Goal: Navigation & Orientation: Find specific page/section

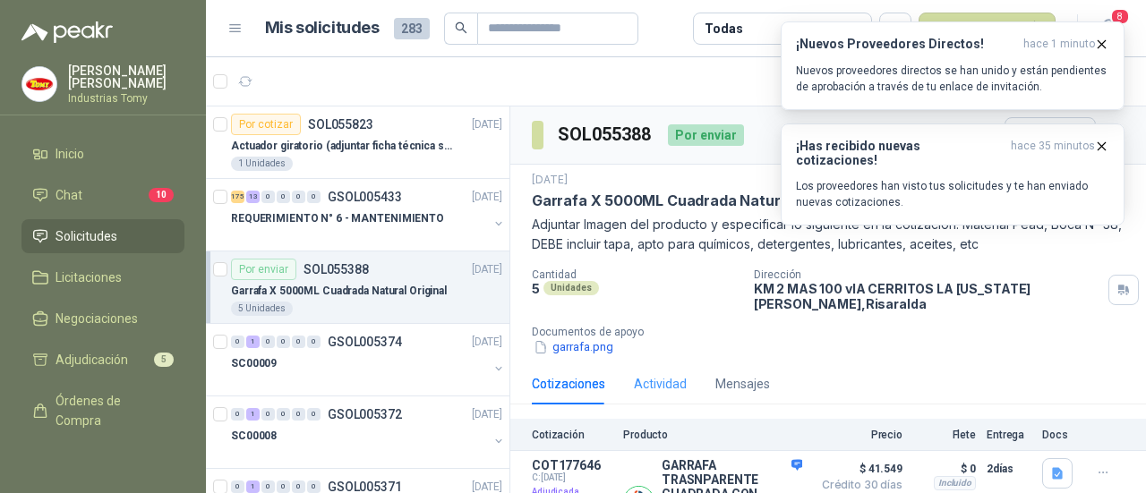
scroll to position [70, 0]
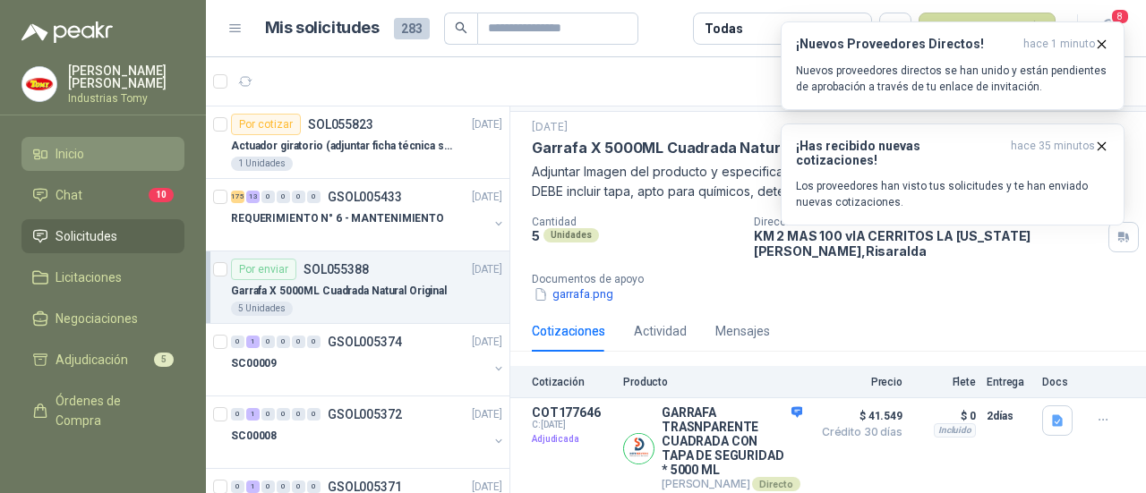
click at [80, 146] on span "Inicio" at bounding box center [70, 154] width 29 height 20
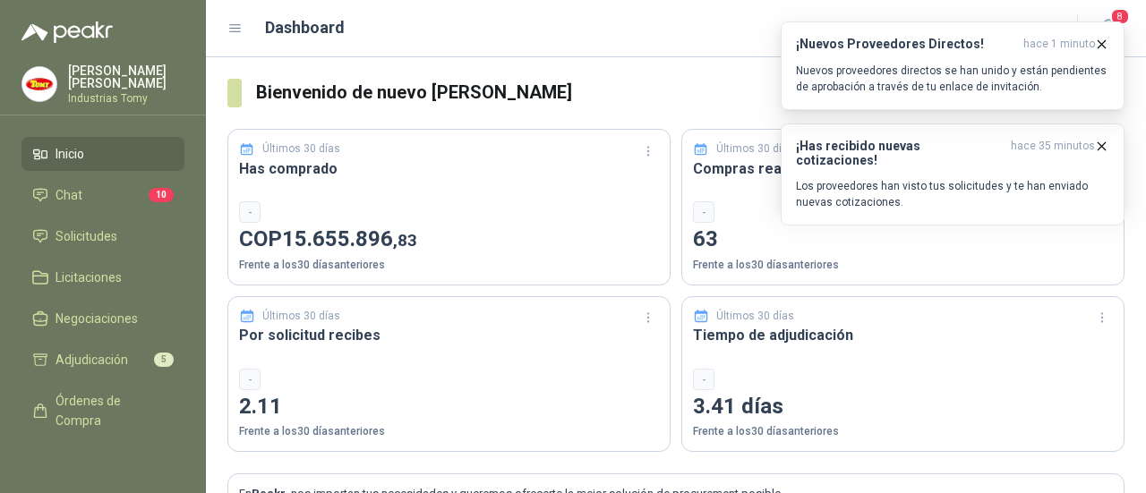
click at [342, 201] on div "-" at bounding box center [449, 211] width 420 height 21
click at [1101, 37] on icon "button" at bounding box center [1101, 44] width 15 height 15
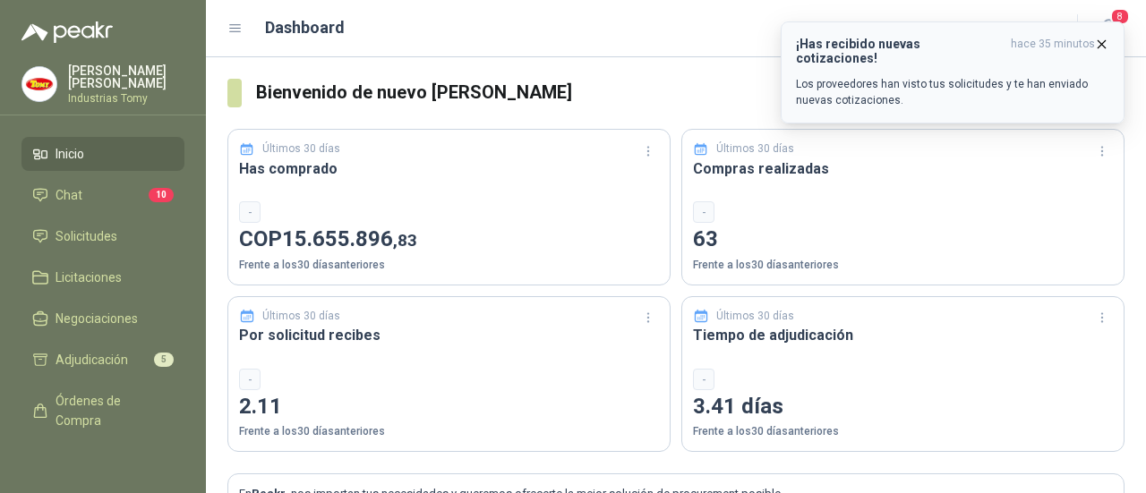
click at [1107, 44] on icon "button" at bounding box center [1101, 44] width 15 height 15
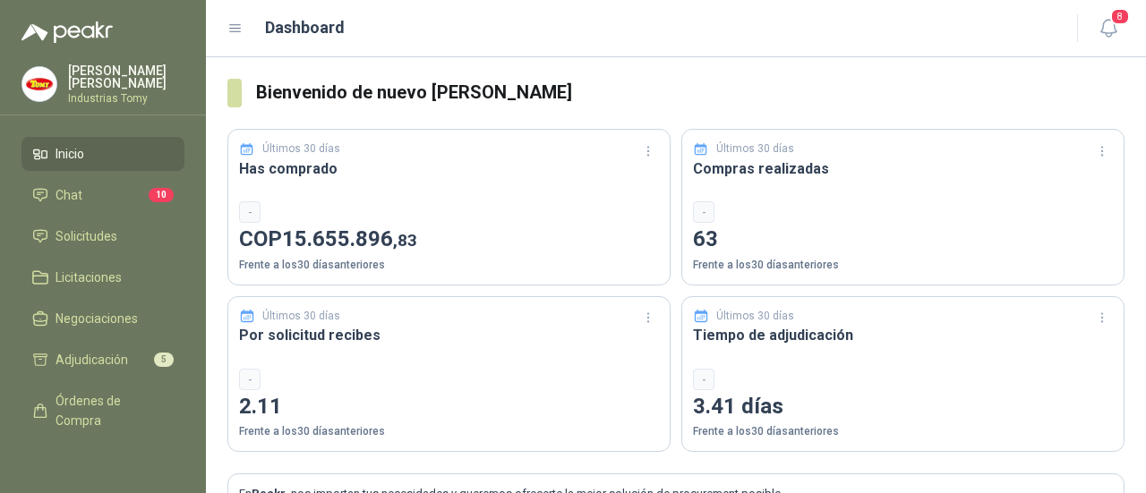
click at [802, 201] on div "-" at bounding box center [903, 211] width 420 height 21
click at [734, 262] on p "Frente a los 30 días anteriores" at bounding box center [903, 265] width 420 height 17
click at [724, 203] on div "-" at bounding box center [903, 211] width 420 height 21
drag, startPoint x: 724, startPoint y: 203, endPoint x: 705, endPoint y: 208, distance: 20.2
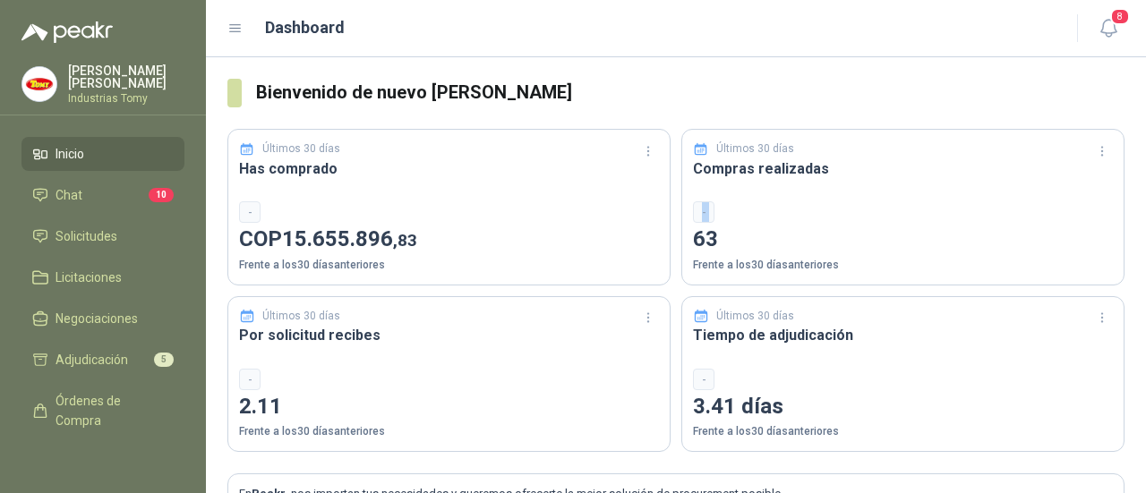
click at [722, 202] on div "-" at bounding box center [903, 211] width 420 height 21
drag, startPoint x: 258, startPoint y: 214, endPoint x: 245, endPoint y: 207, distance: 14.4
click at [254, 211] on div "-" at bounding box center [249, 211] width 21 height 21
click at [245, 206] on div "-" at bounding box center [249, 211] width 21 height 21
click at [312, 135] on div "Últimos 30 días Has comprado - COP 15.655.896 ,83 Frente a los 30 días anterior…" at bounding box center [448, 207] width 443 height 157
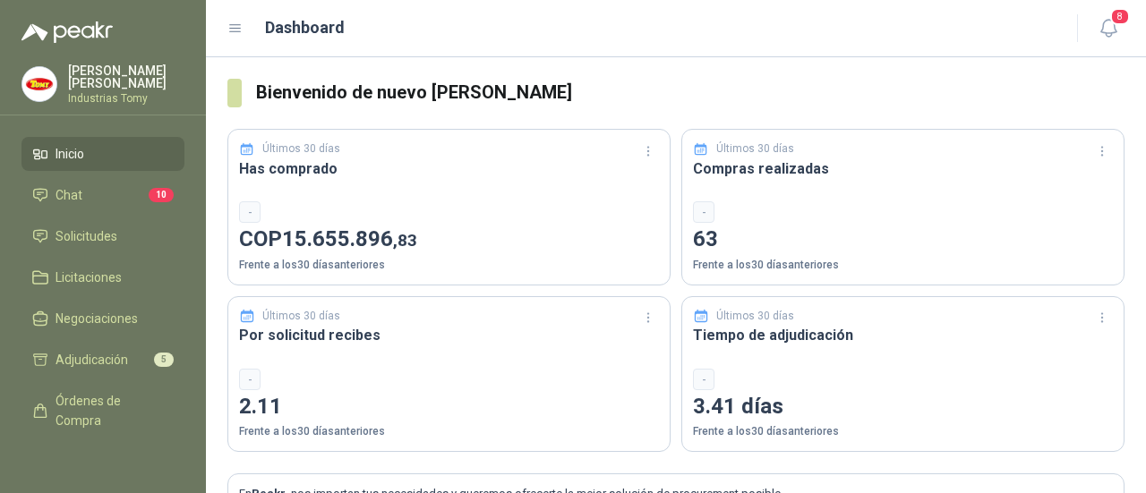
click at [241, 25] on icon at bounding box center [235, 29] width 16 height 16
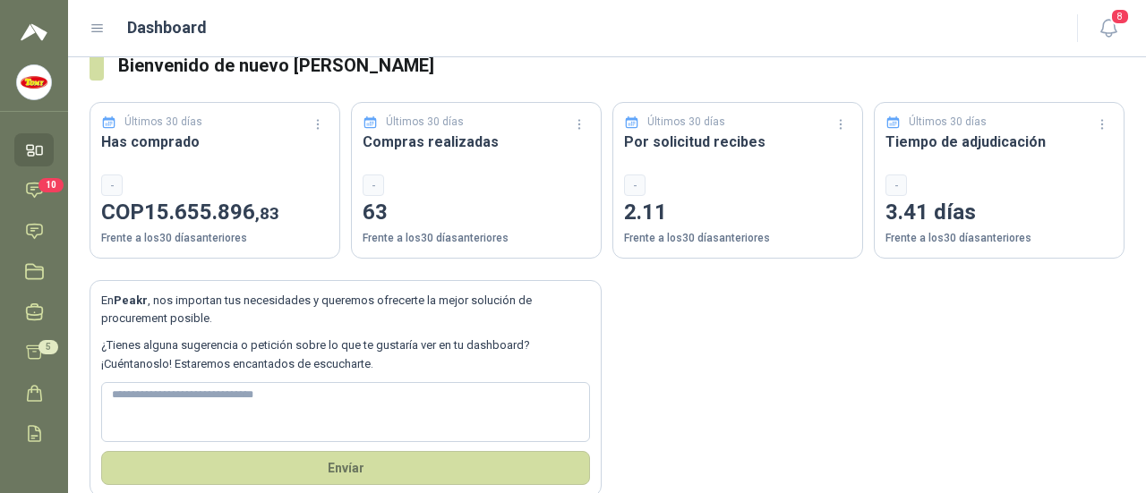
scroll to position [50, 0]
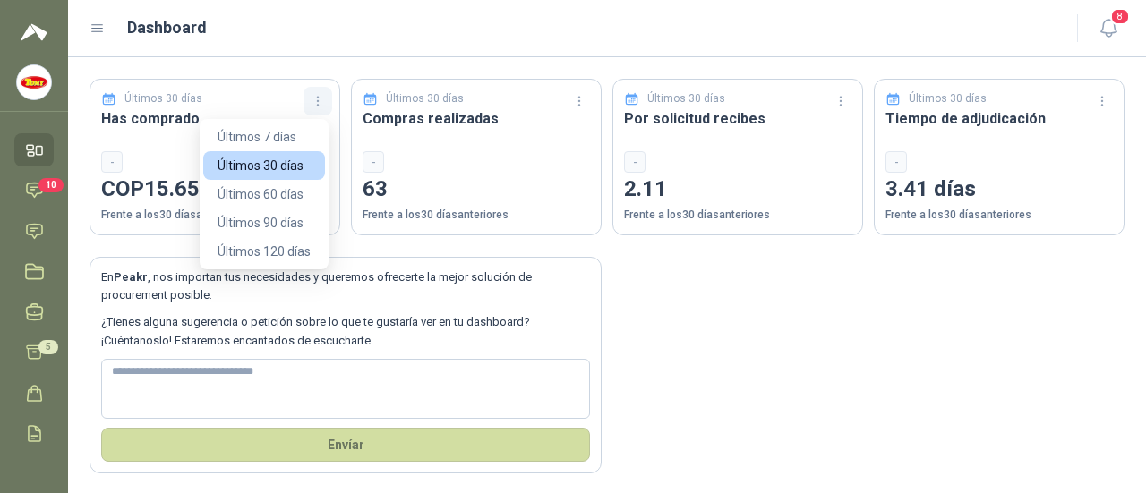
click at [312, 99] on icon "button" at bounding box center [318, 101] width 15 height 15
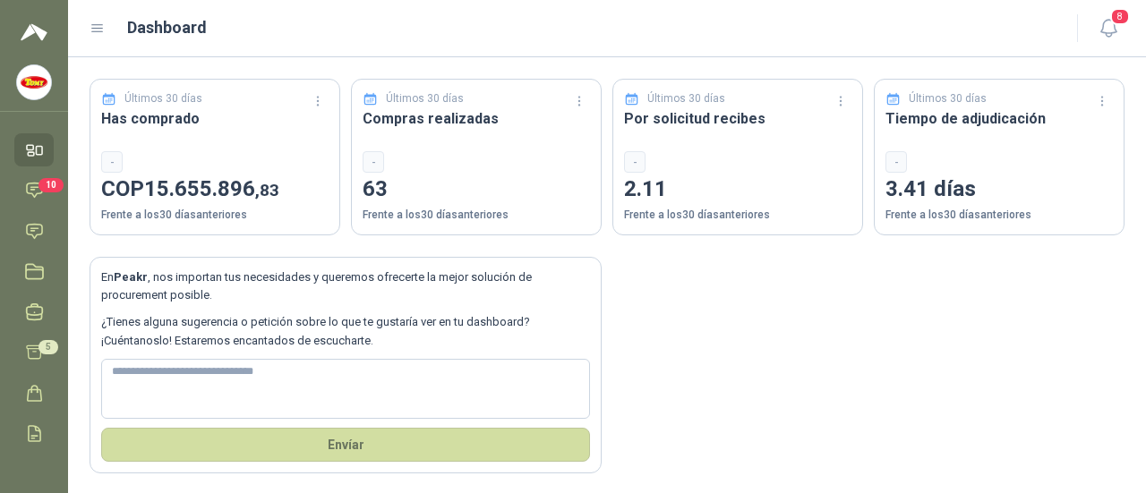
click at [691, 316] on div "En Peakr , nos importan tus necesidades y queremos ofrecerte la mejor solución …" at bounding box center [607, 355] width 1035 height 238
click at [90, 29] on icon at bounding box center [98, 29] width 16 height 16
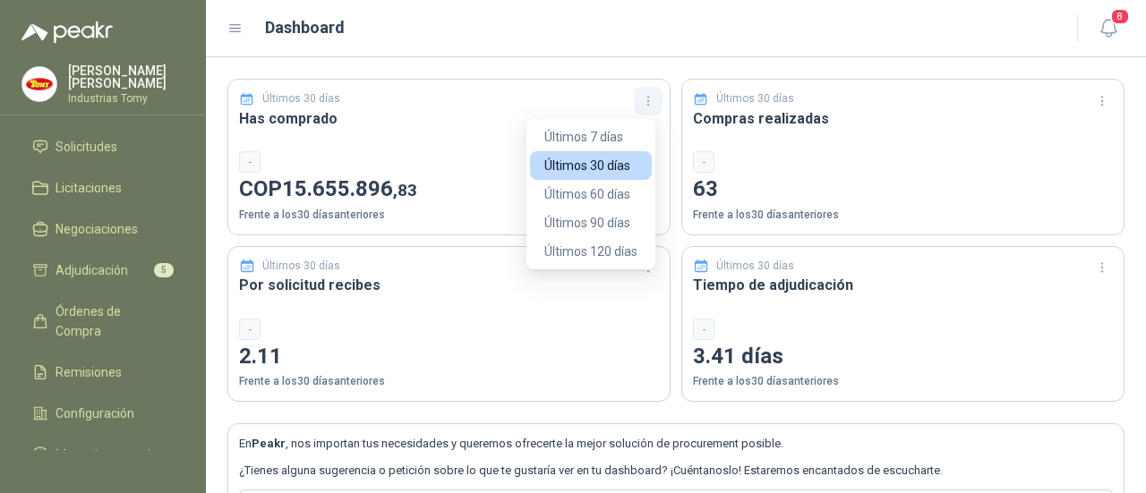
click at [643, 101] on icon "button" at bounding box center [648, 101] width 15 height 15
click at [424, 165] on div "-" at bounding box center [449, 161] width 420 height 21
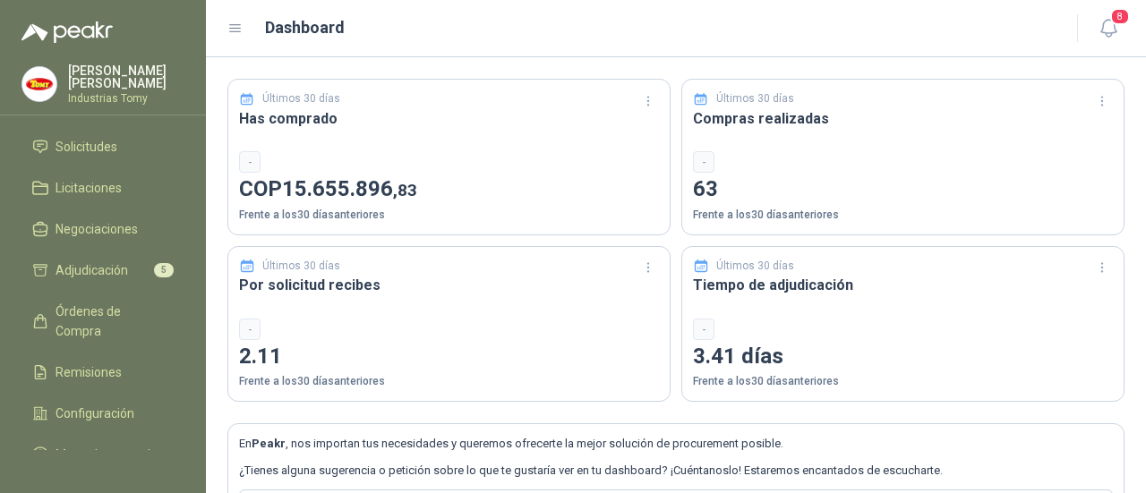
click at [260, 222] on p "Frente a los 30 días anteriores" at bounding box center [449, 215] width 420 height 17
drag, startPoint x: 290, startPoint y: 108, endPoint x: 274, endPoint y: 99, distance: 18.4
click at [286, 104] on div "Últimos 30 días Has comprado - COP 15.655.896 ,83 Frente a los 30 días anterior…" at bounding box center [448, 157] width 443 height 157
click at [264, 98] on p "Últimos 30 días" at bounding box center [301, 98] width 78 height 17
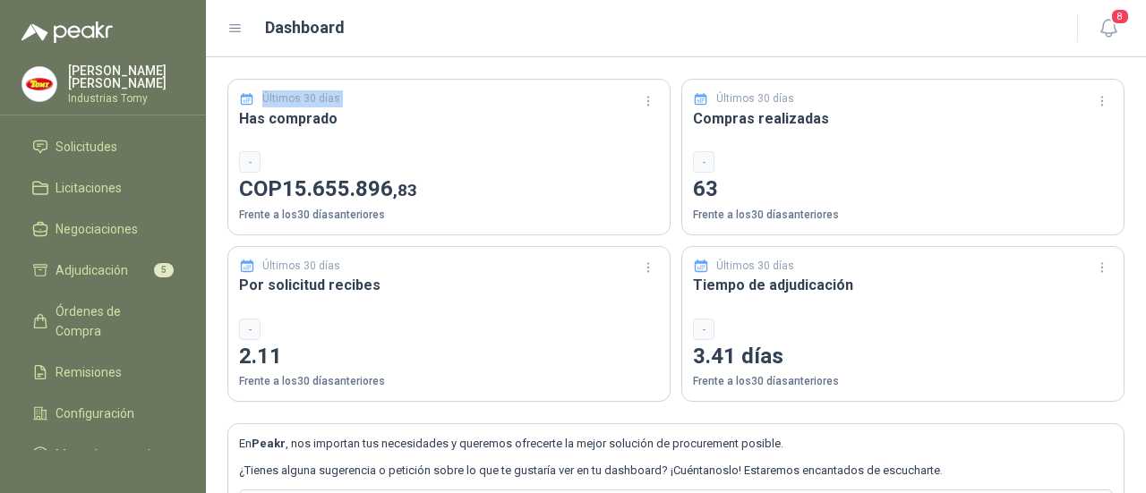
click at [264, 97] on p "Últimos 30 días" at bounding box center [301, 98] width 78 height 17
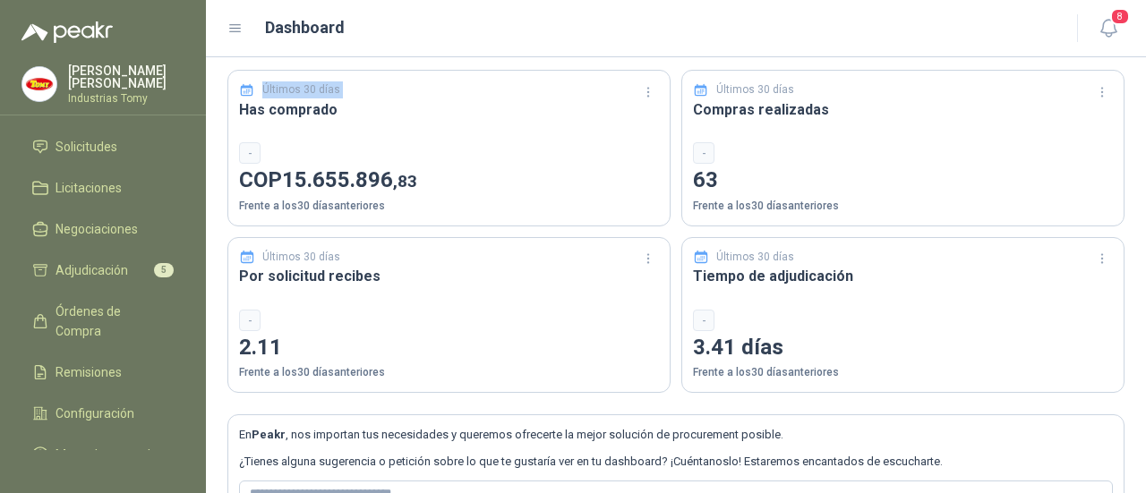
scroll to position [0, 0]
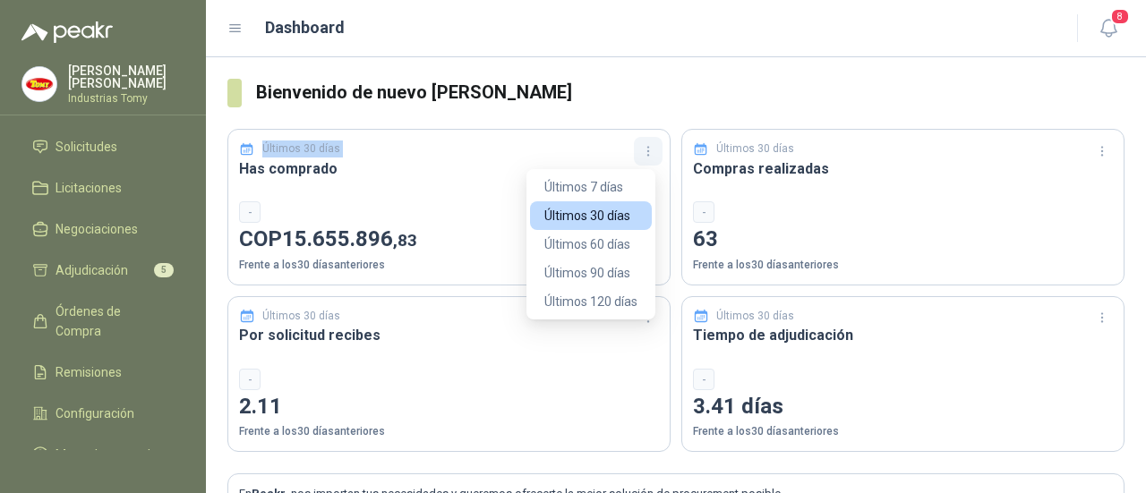
click at [647, 150] on icon "button" at bounding box center [648, 151] width 15 height 15
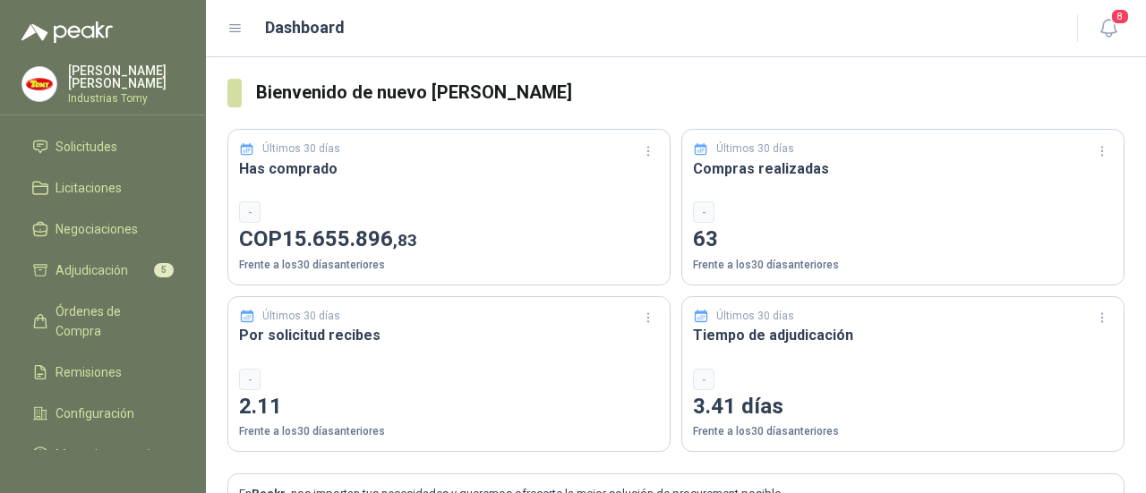
click at [600, 405] on p "2.11" at bounding box center [449, 407] width 420 height 34
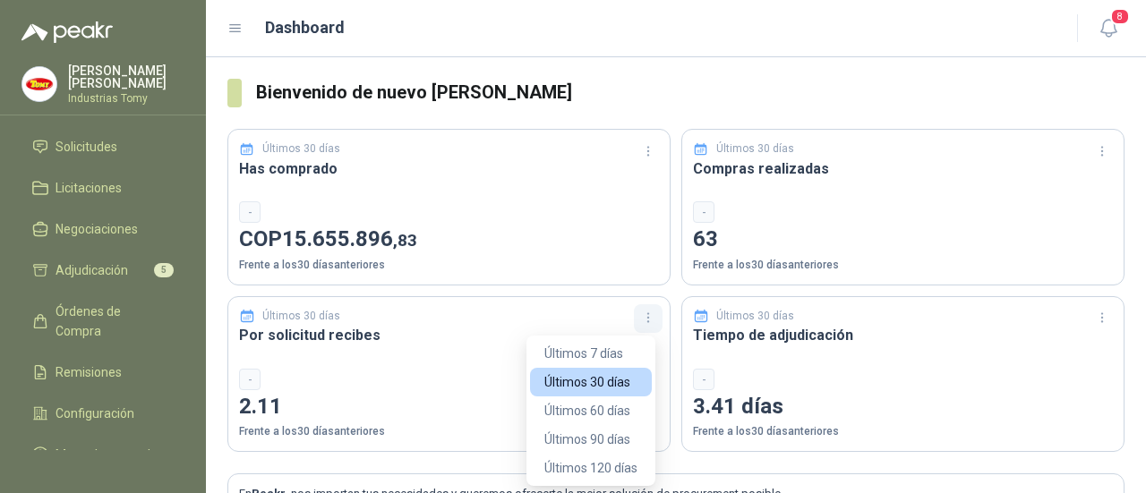
click at [641, 320] on icon "button" at bounding box center [648, 318] width 15 height 15
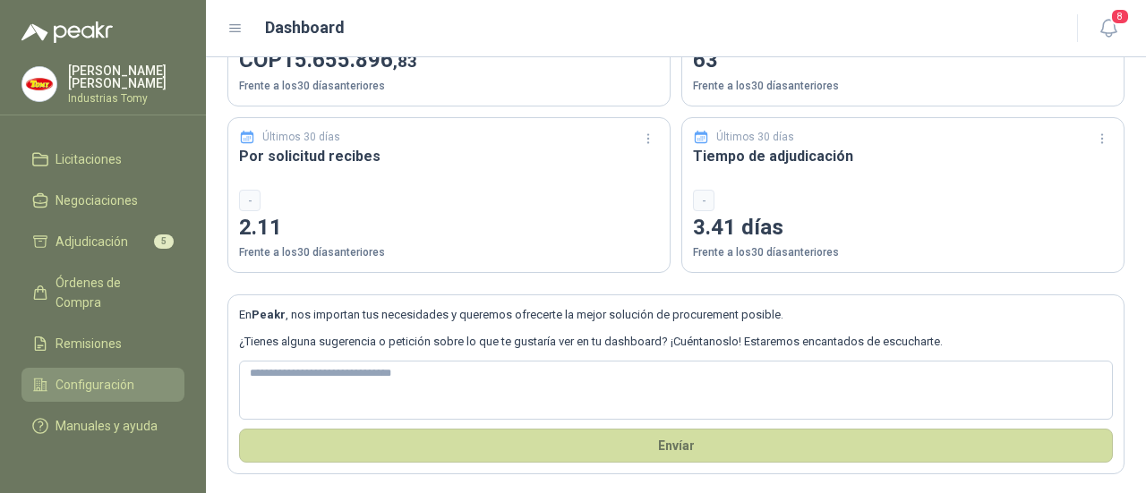
scroll to position [137, 0]
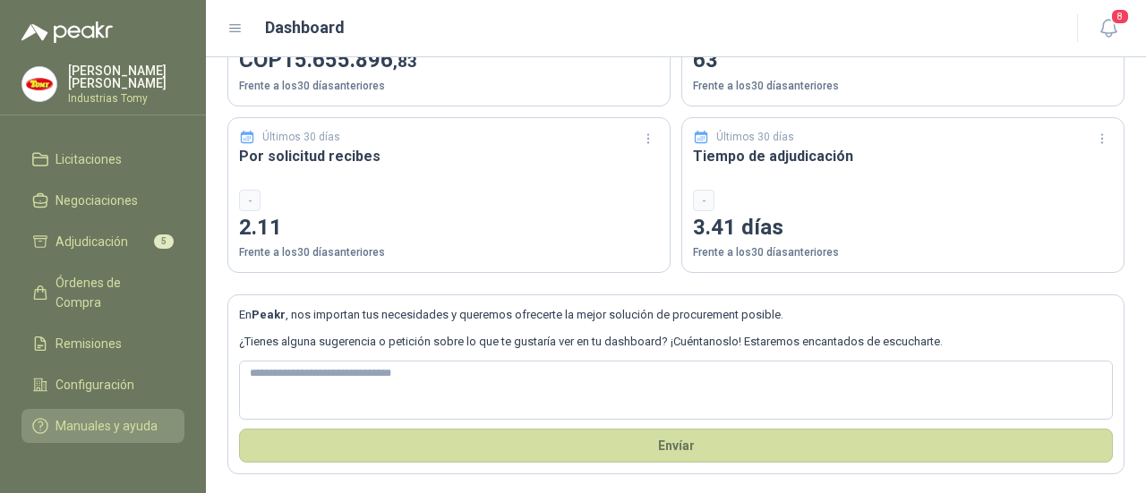
click at [92, 416] on span "Manuales y ayuda" at bounding box center [107, 426] width 102 height 20
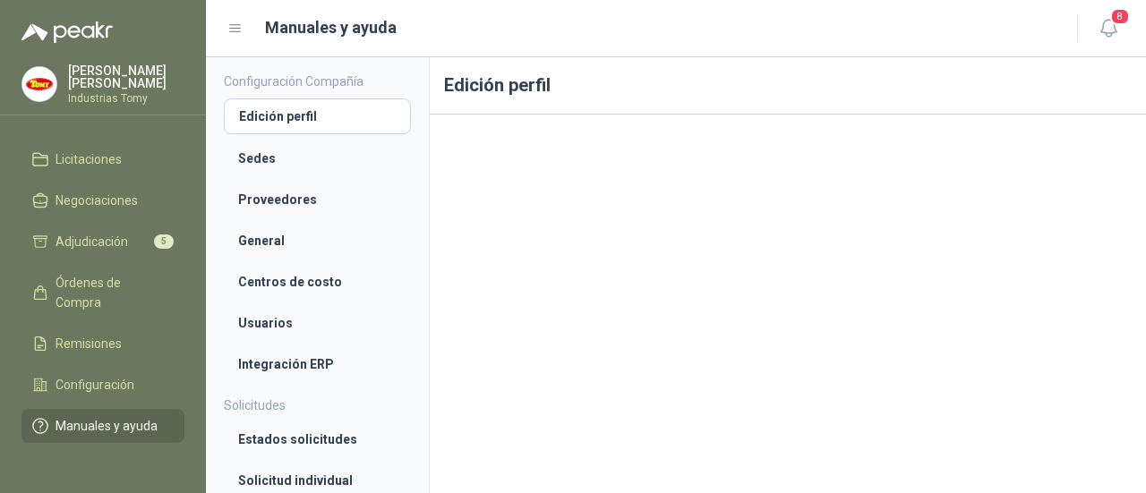
click at [233, 30] on icon at bounding box center [235, 29] width 16 height 16
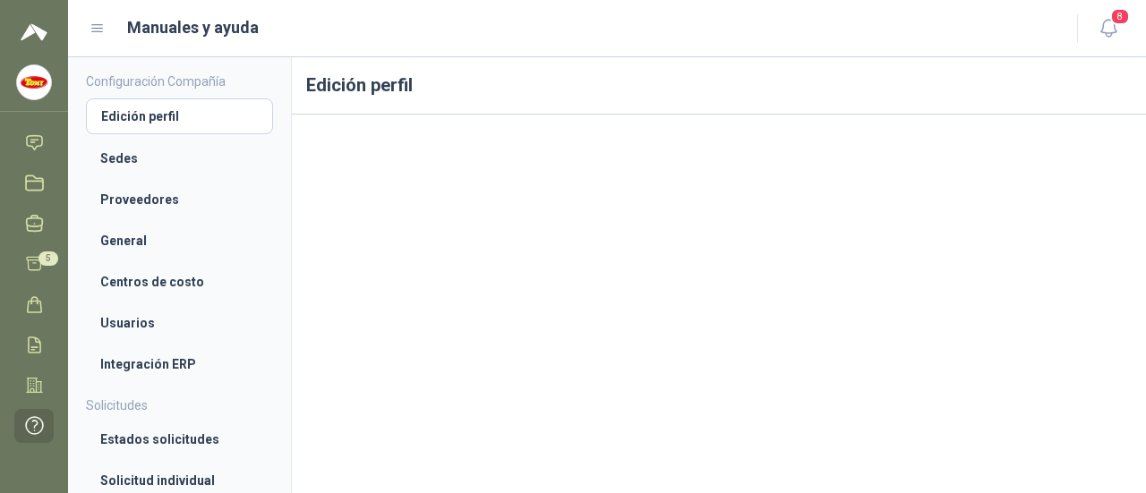
scroll to position [102, 0]
click at [233, 30] on h1 "Manuales y ayuda" at bounding box center [193, 27] width 132 height 25
click at [96, 30] on icon at bounding box center [98, 29] width 16 height 16
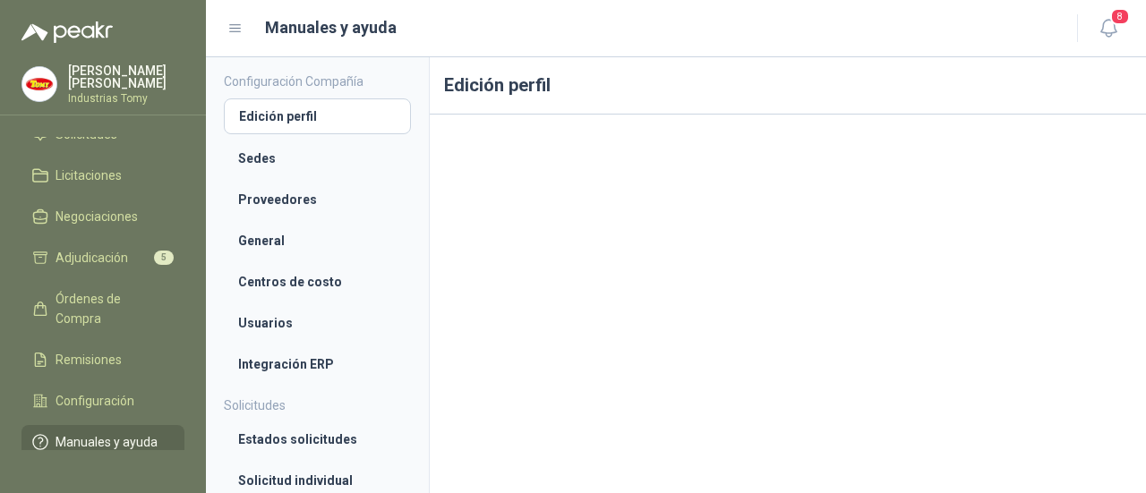
scroll to position [34, 0]
click at [869, 26] on div "Manuales y ayuda" at bounding box center [641, 27] width 828 height 25
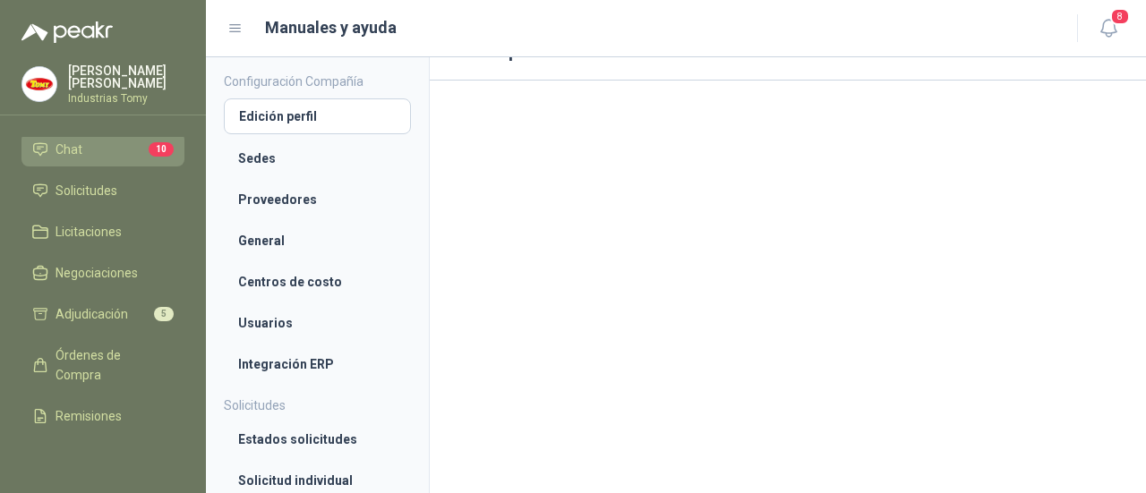
scroll to position [0, 0]
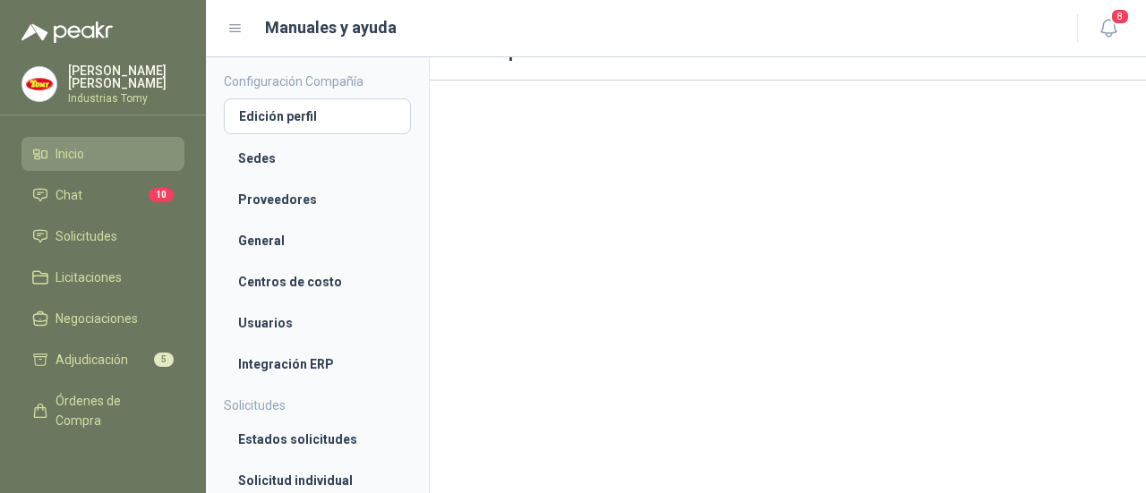
click at [94, 151] on li "Inicio" at bounding box center [102, 154] width 141 height 20
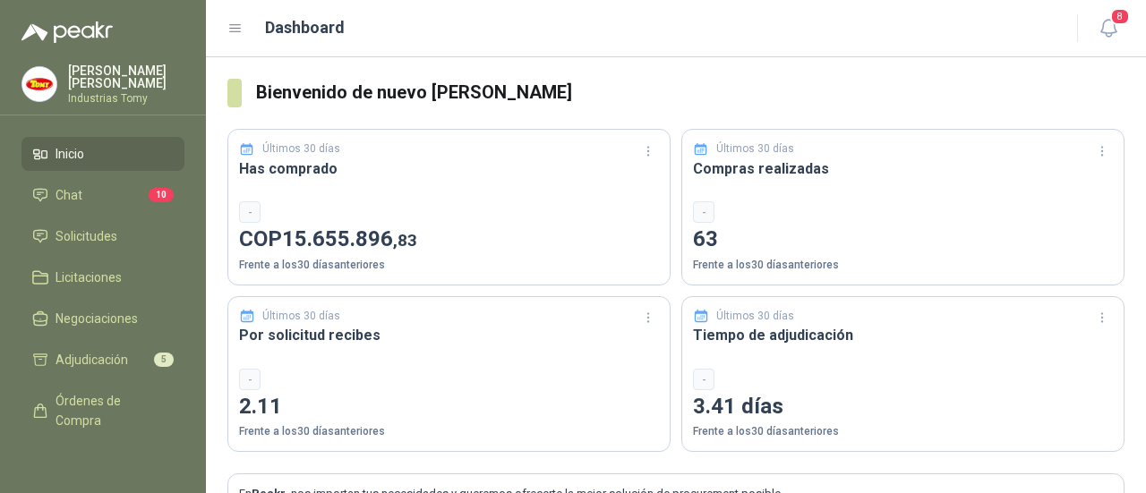
click at [727, 165] on h3 "Compras realizadas" at bounding box center [903, 169] width 420 height 22
drag, startPoint x: 765, startPoint y: 143, endPoint x: 853, endPoint y: 153, distance: 88.3
click at [771, 142] on p "Últimos 30 días" at bounding box center [755, 149] width 78 height 17
click at [694, 148] on icon at bounding box center [701, 149] width 16 height 16
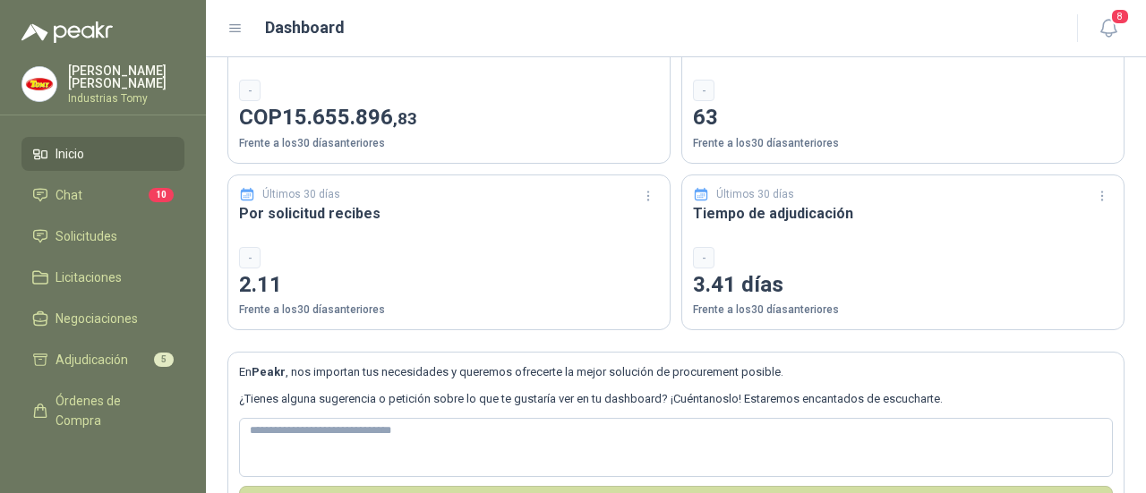
scroll to position [179, 0]
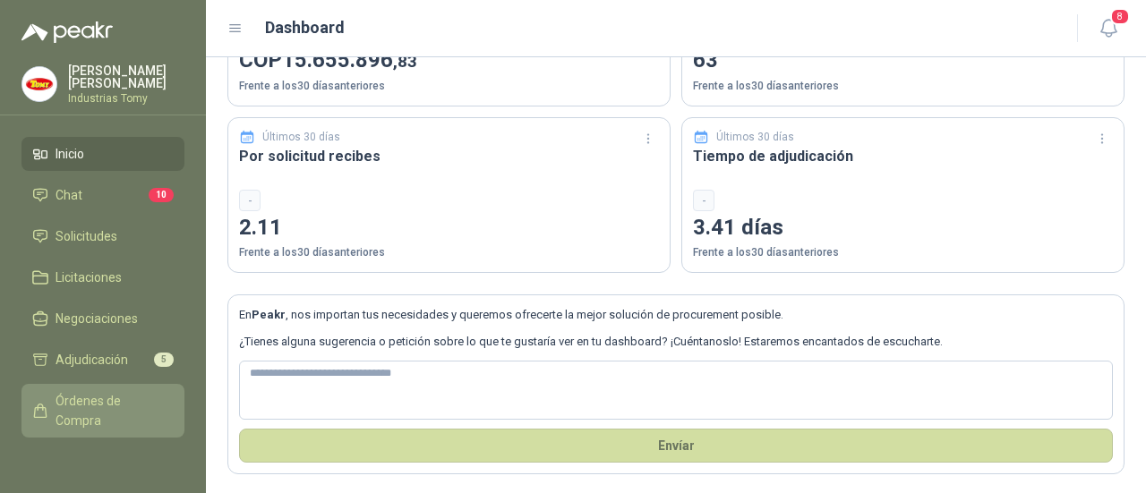
click at [82, 395] on span "Órdenes de Compra" at bounding box center [112, 410] width 112 height 39
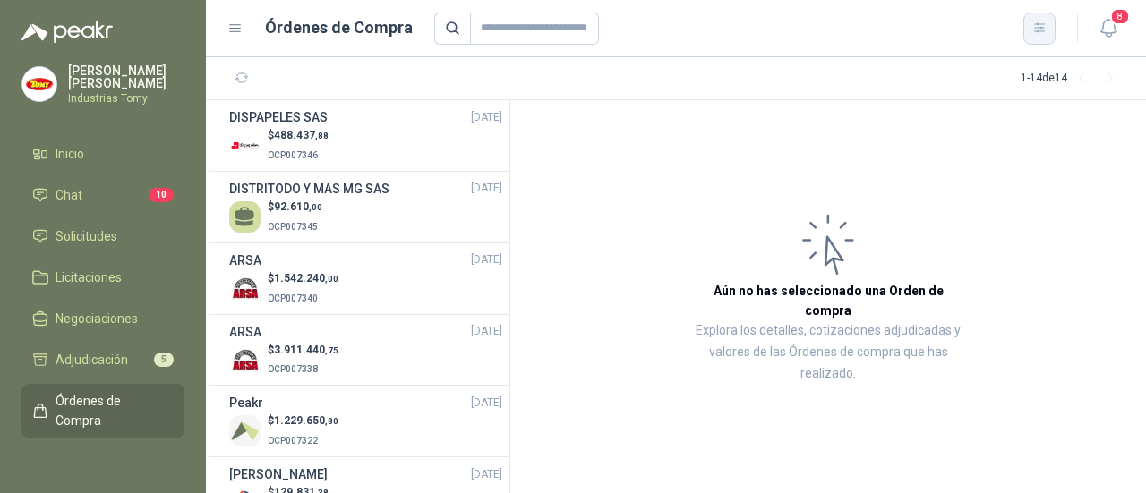
click at [1045, 30] on icon "button" at bounding box center [1040, 28] width 15 height 15
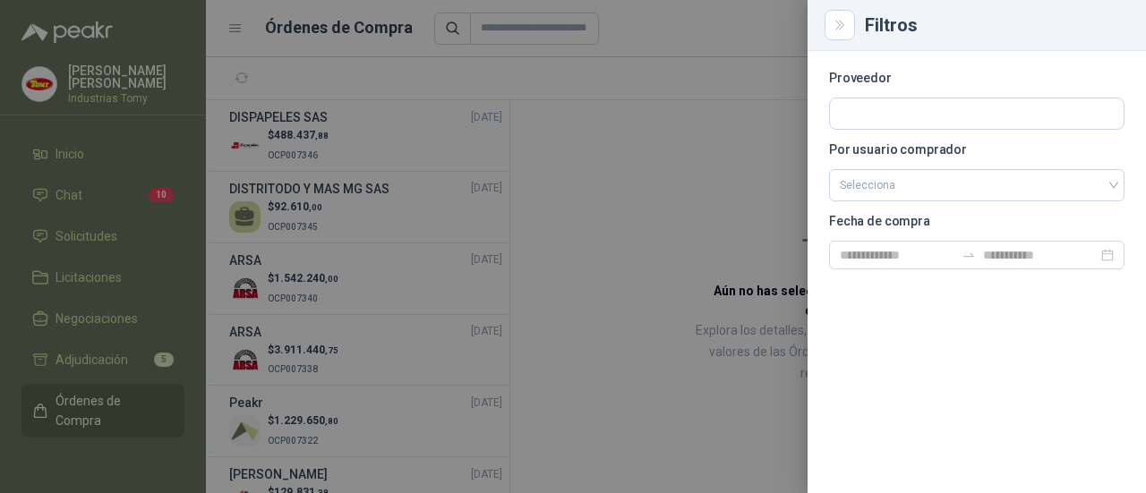
drag, startPoint x: 687, startPoint y: 103, endPoint x: 246, endPoint y: 47, distance: 444.1
click at [673, 99] on div at bounding box center [573, 246] width 1146 height 493
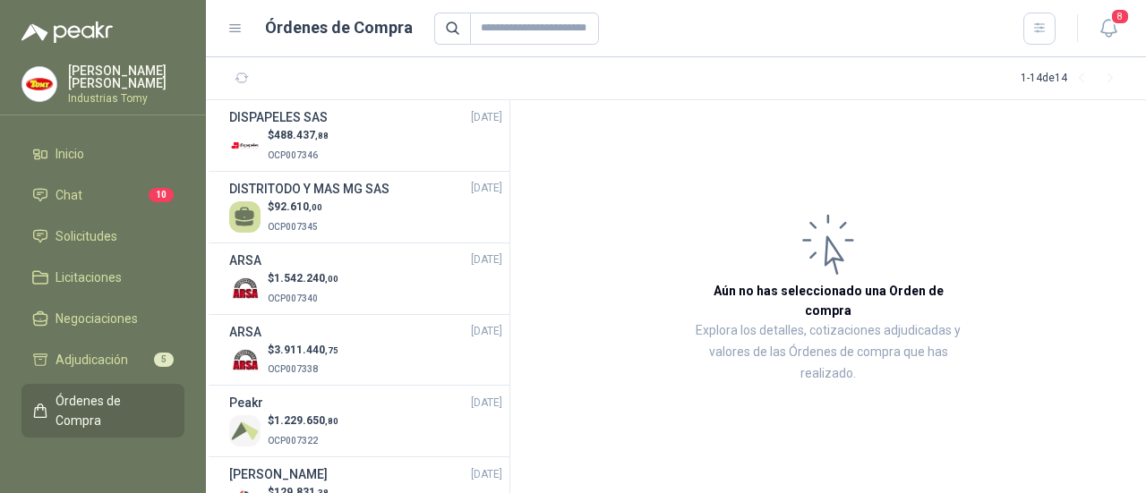
click at [238, 21] on icon at bounding box center [235, 29] width 16 height 16
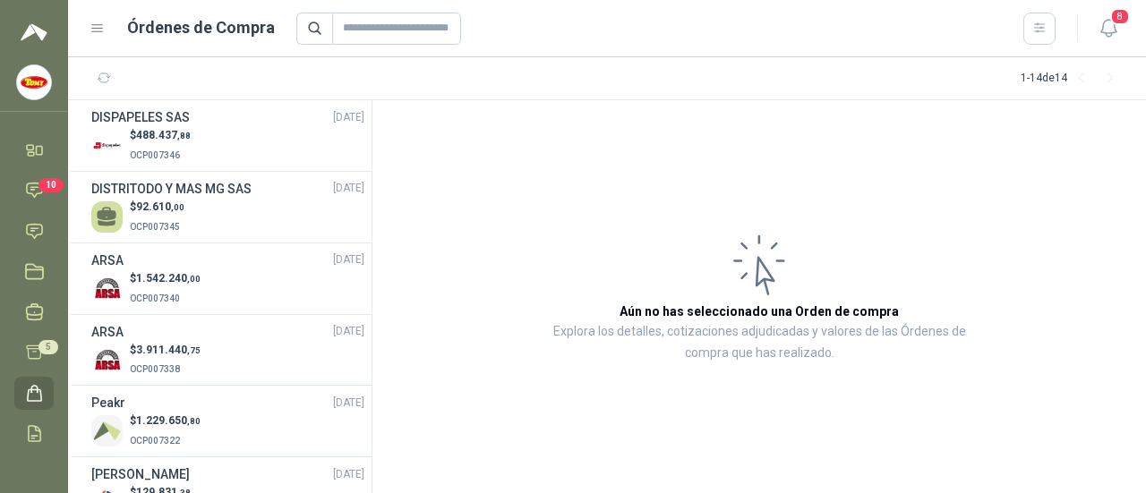
click at [97, 31] on icon at bounding box center [97, 28] width 11 height 7
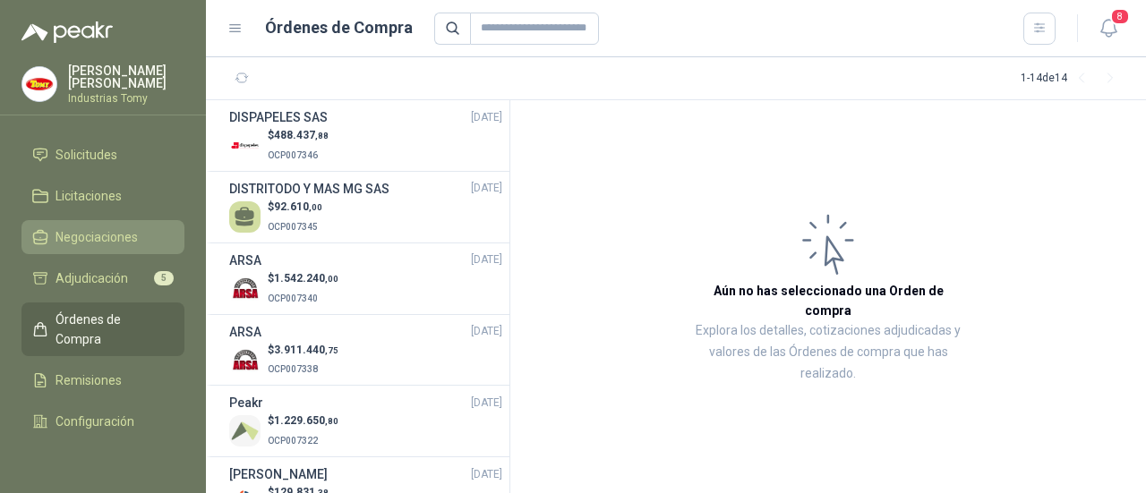
scroll to position [137, 0]
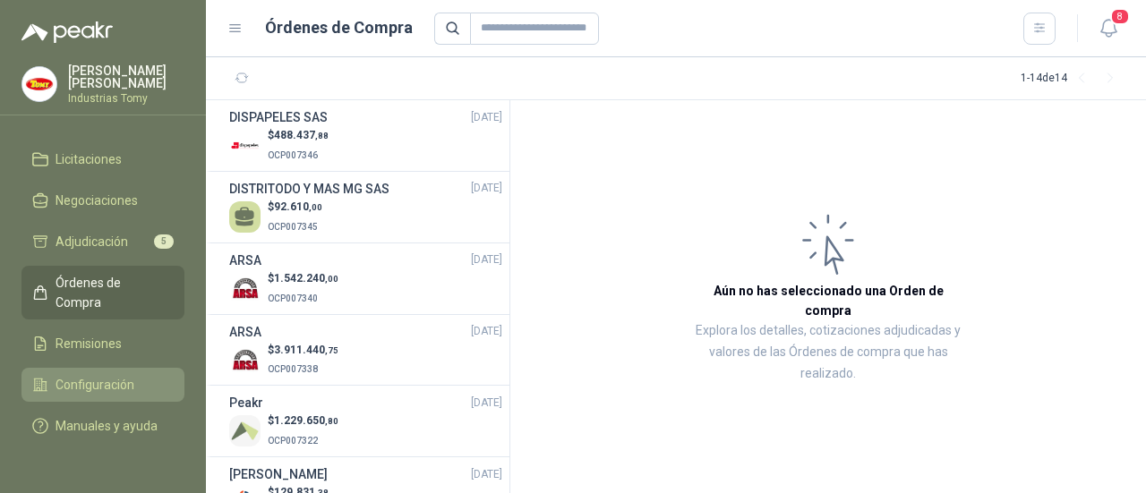
click at [127, 375] on span "Configuración" at bounding box center [95, 385] width 79 height 20
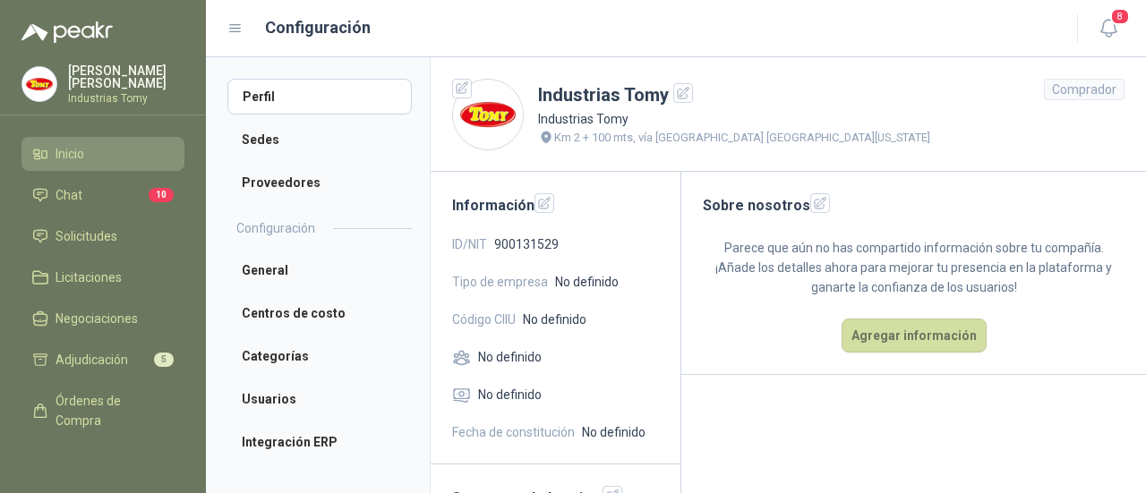
click at [88, 151] on li "Inicio" at bounding box center [102, 154] width 141 height 20
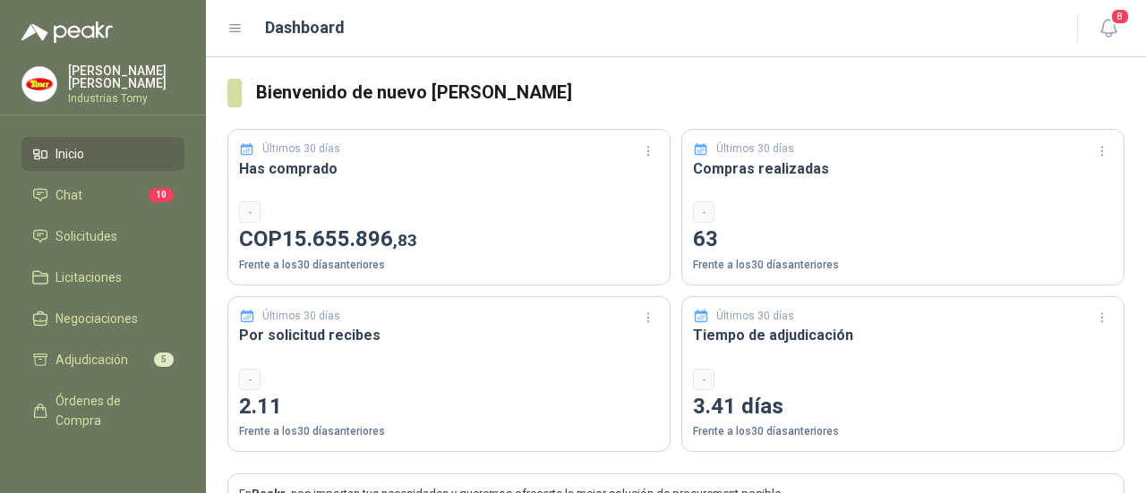
click at [236, 27] on icon at bounding box center [235, 29] width 16 height 16
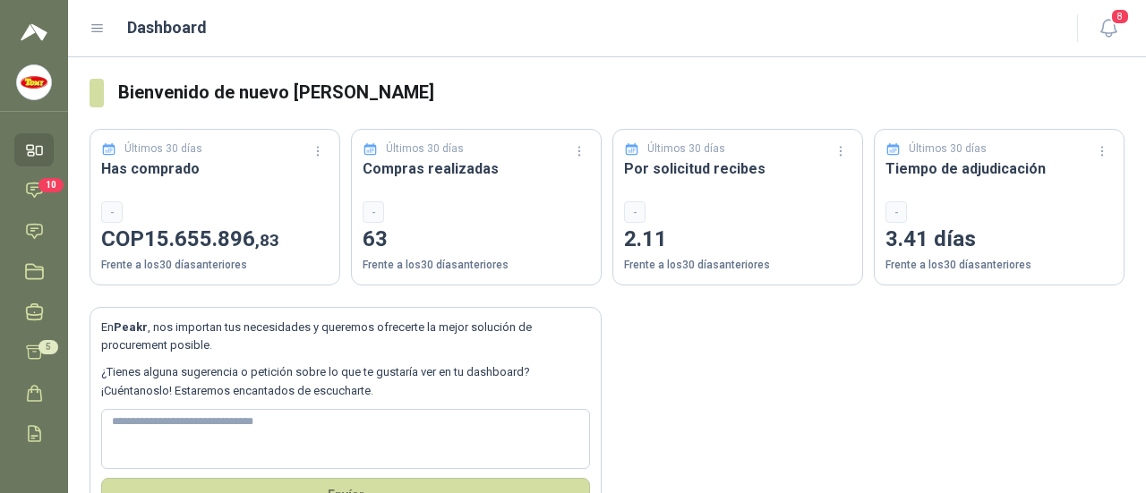
click at [99, 26] on icon at bounding box center [98, 29] width 16 height 16
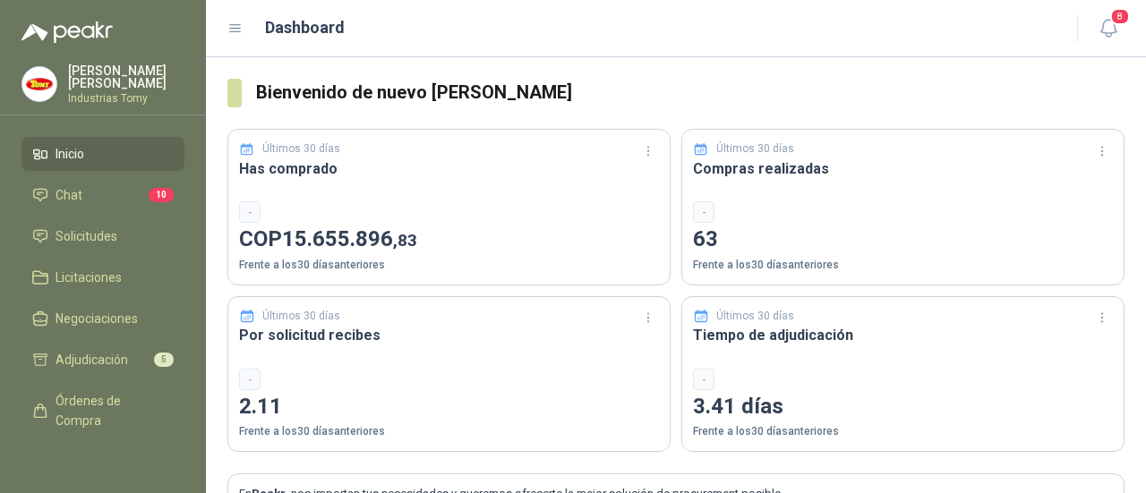
click at [276, 259] on p "Frente a los 30 días anteriores" at bounding box center [449, 265] width 420 height 17
click at [274, 259] on p "Frente a los 30 días anteriores" at bounding box center [449, 265] width 420 height 17
click at [247, 216] on div "-" at bounding box center [249, 211] width 21 height 21
click at [311, 253] on p "COP 15.655.896 ,83" at bounding box center [449, 240] width 420 height 34
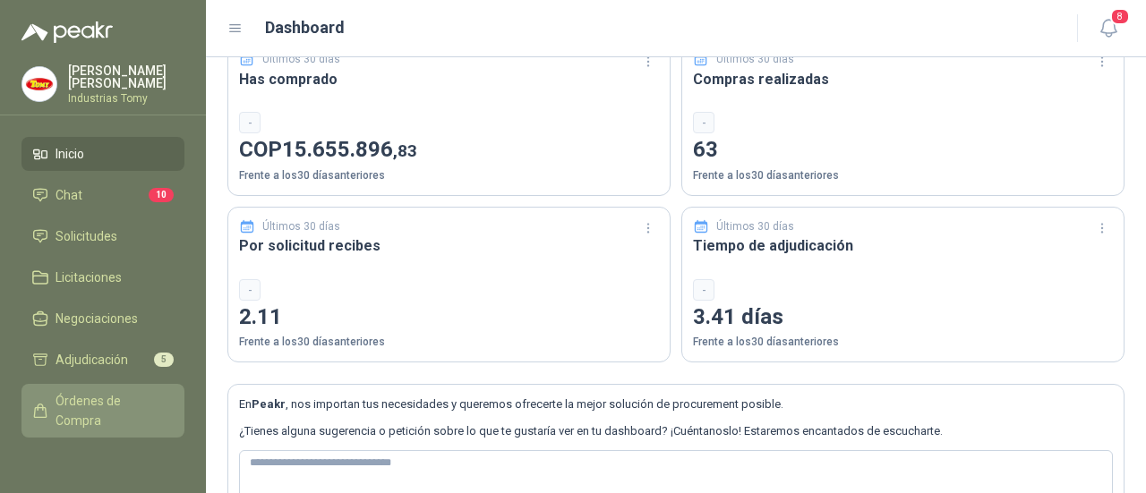
click at [81, 416] on span "Órdenes de Compra" at bounding box center [112, 410] width 112 height 39
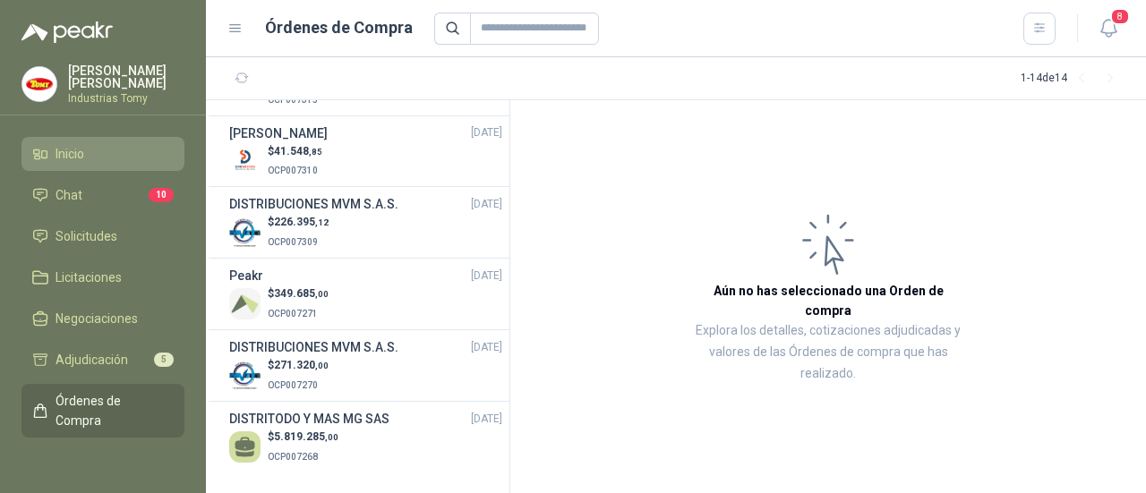
click at [85, 144] on li "Inicio" at bounding box center [102, 154] width 141 height 20
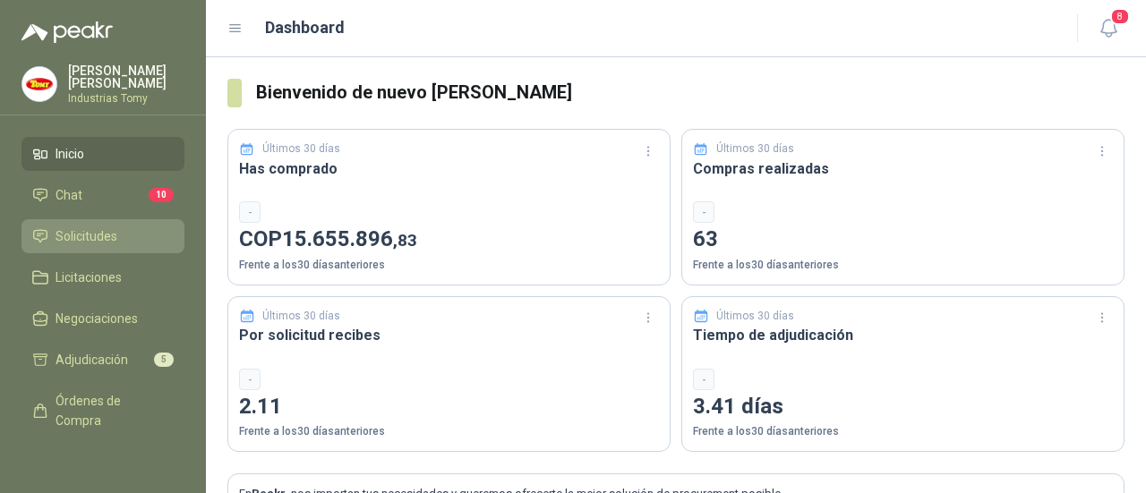
click at [107, 228] on span "Solicitudes" at bounding box center [87, 237] width 62 height 20
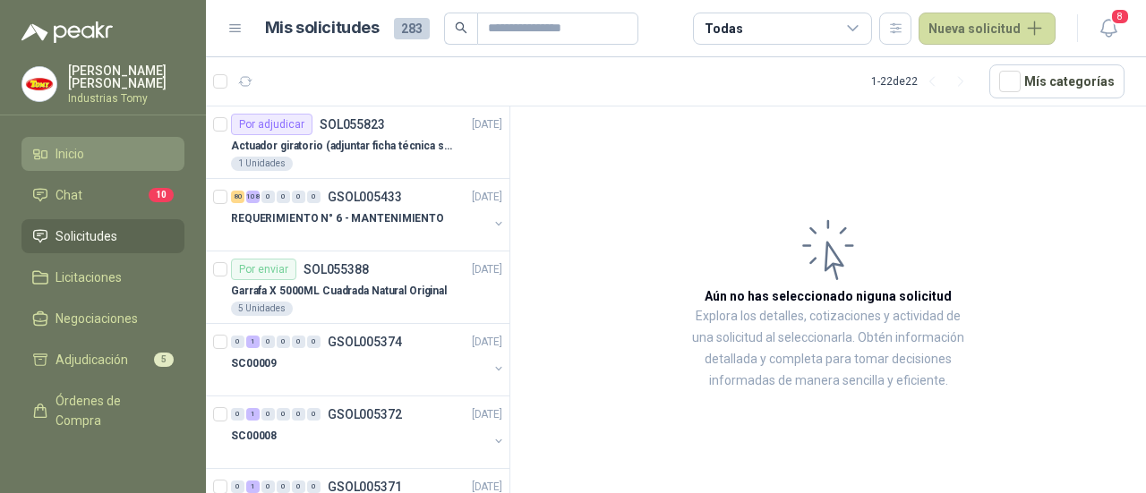
click at [81, 146] on span "Inicio" at bounding box center [70, 154] width 29 height 20
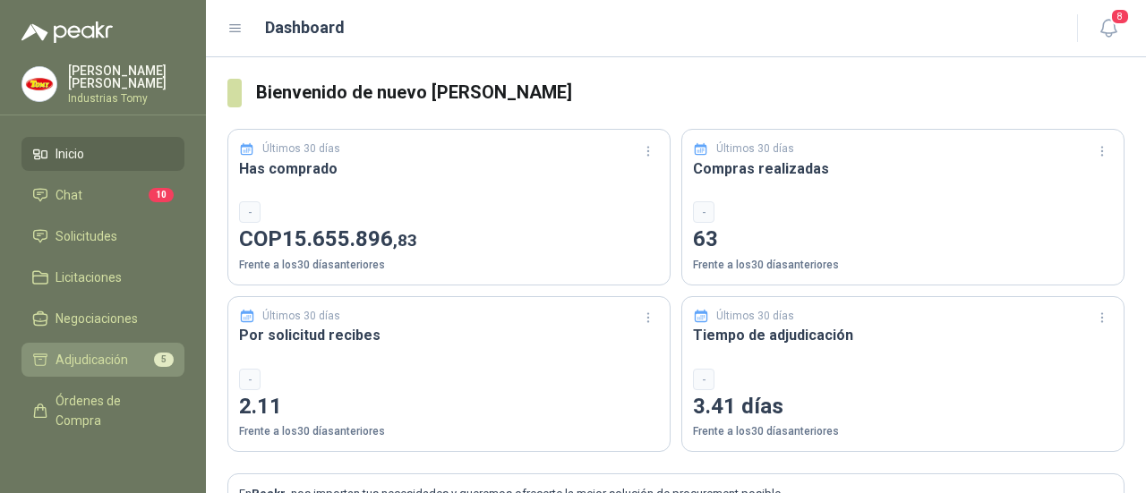
click at [103, 357] on span "Adjudicación" at bounding box center [92, 360] width 73 height 20
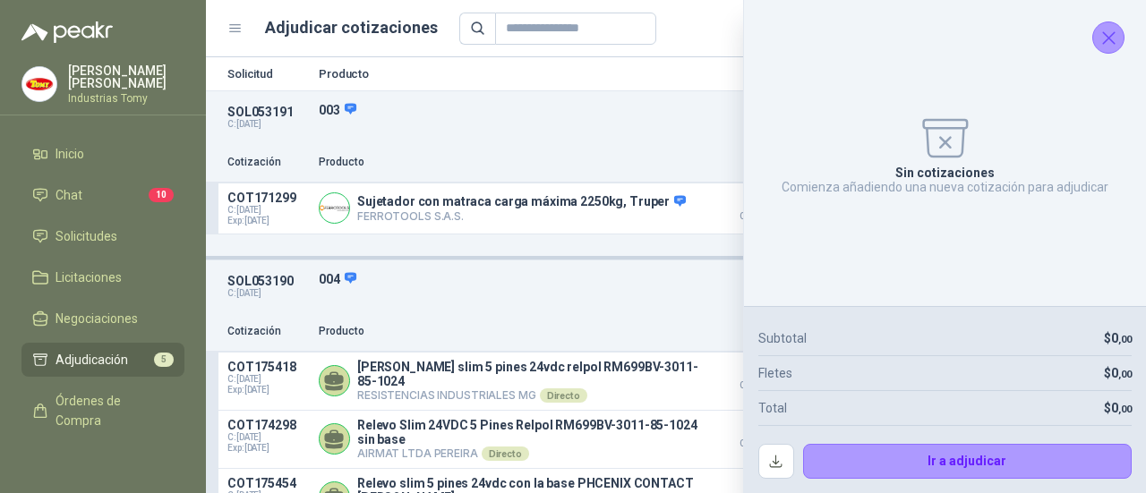
click at [1102, 32] on icon "Cerrar" at bounding box center [1109, 38] width 22 height 22
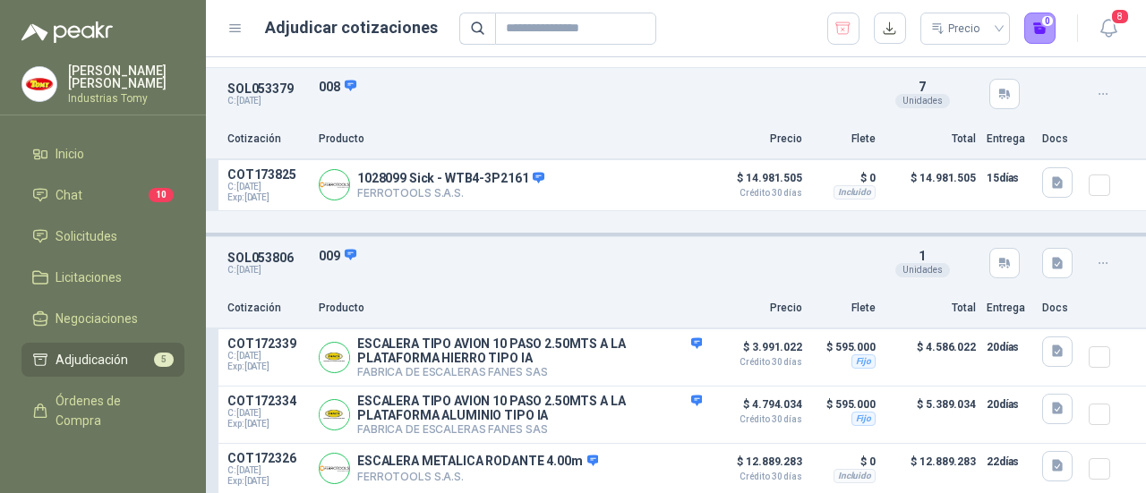
scroll to position [680, 0]
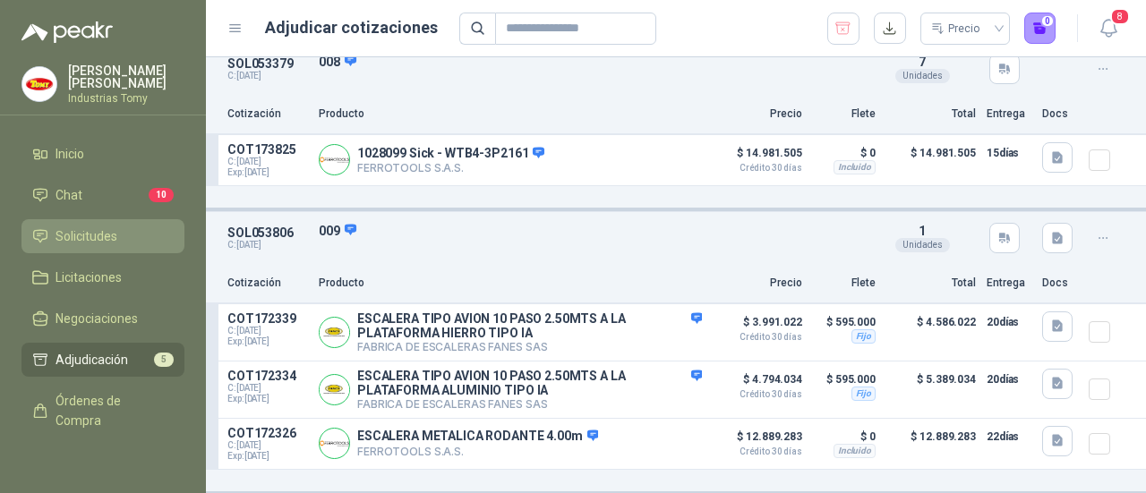
click at [93, 234] on span "Solicitudes" at bounding box center [87, 237] width 62 height 20
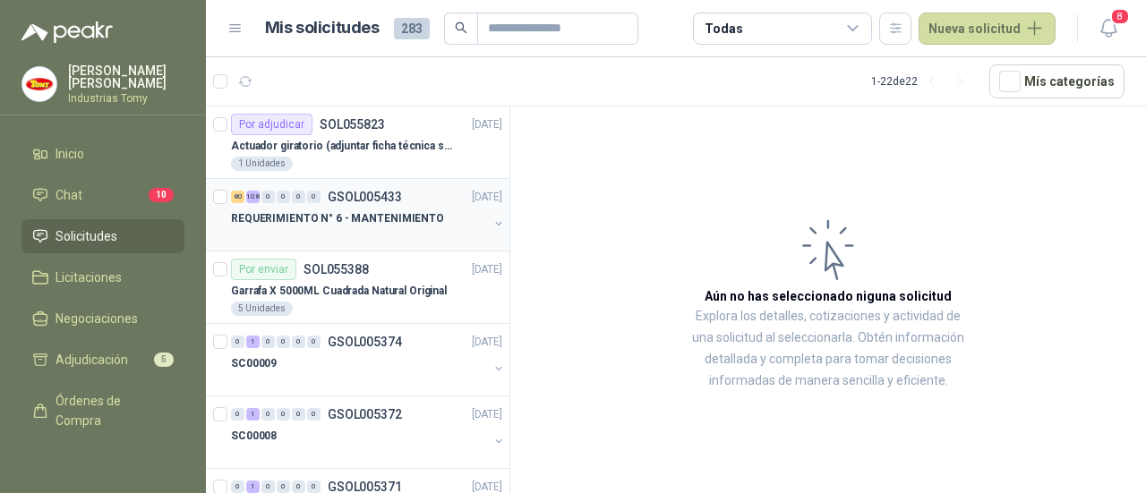
click at [319, 211] on p "REQUERIMIENTO N° 6 - MANTENIMIENTO" at bounding box center [337, 218] width 213 height 17
